Goal: Find specific page/section: Find specific page/section

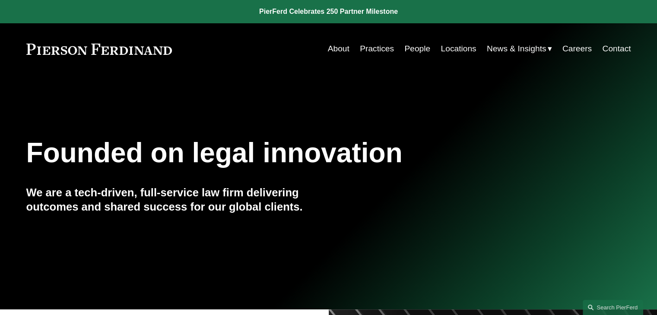
click at [411, 50] on link "People" at bounding box center [417, 49] width 26 height 16
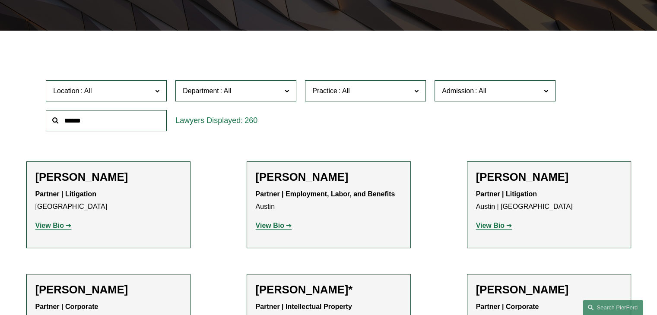
scroll to position [173, 0]
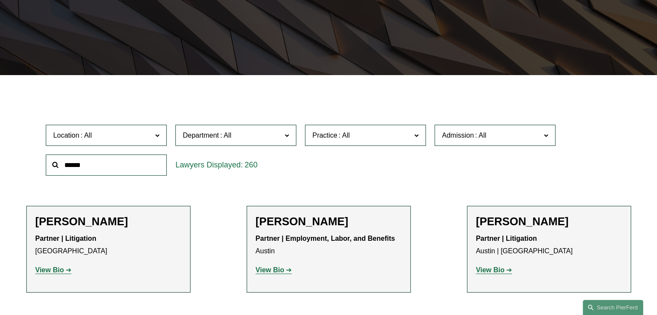
click at [367, 139] on span "Practice" at bounding box center [361, 136] width 99 height 12
